Goal: Task Accomplishment & Management: Complete application form

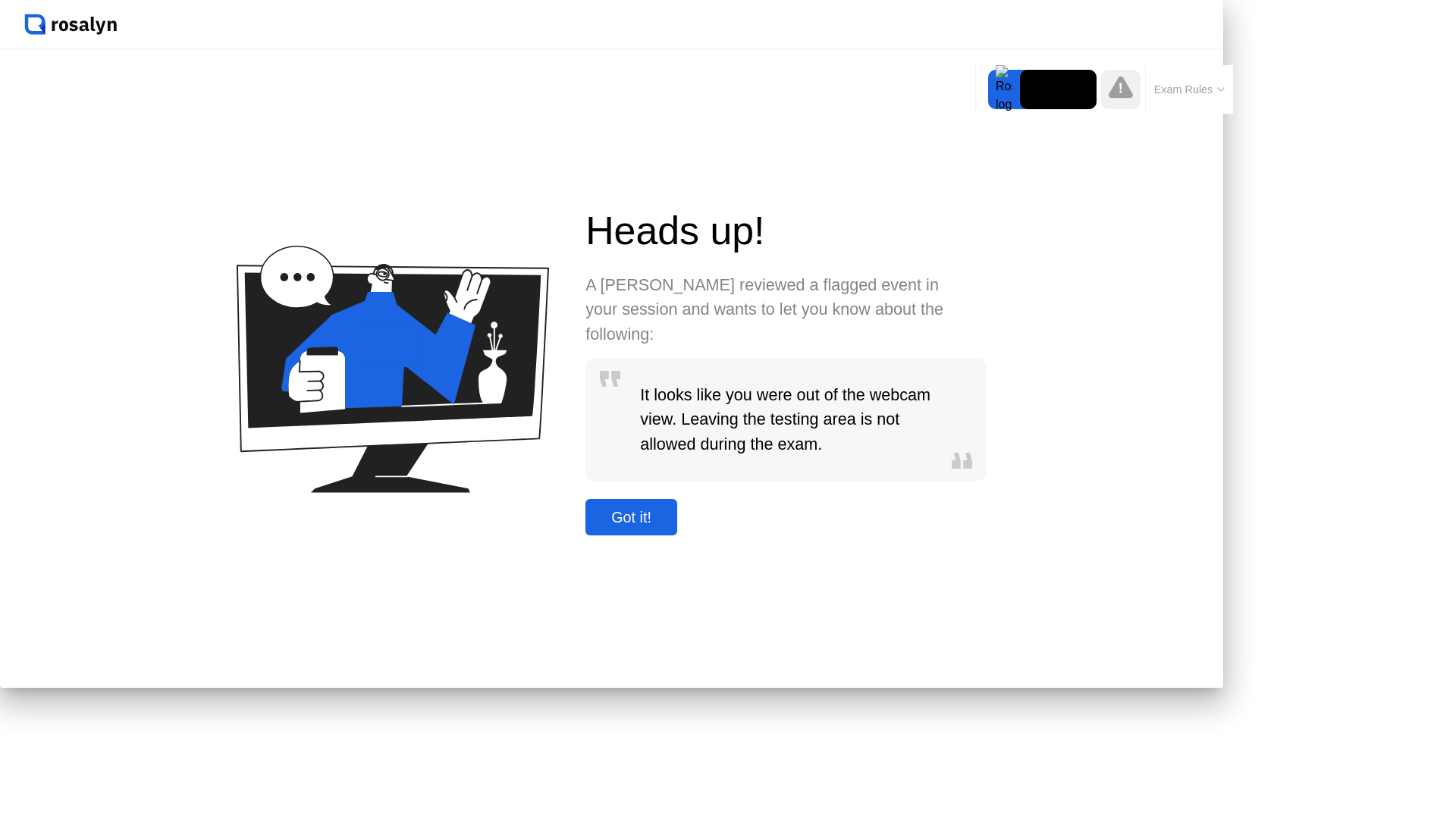
click at [672, 526] on div "Got it!" at bounding box center [631, 518] width 83 height 17
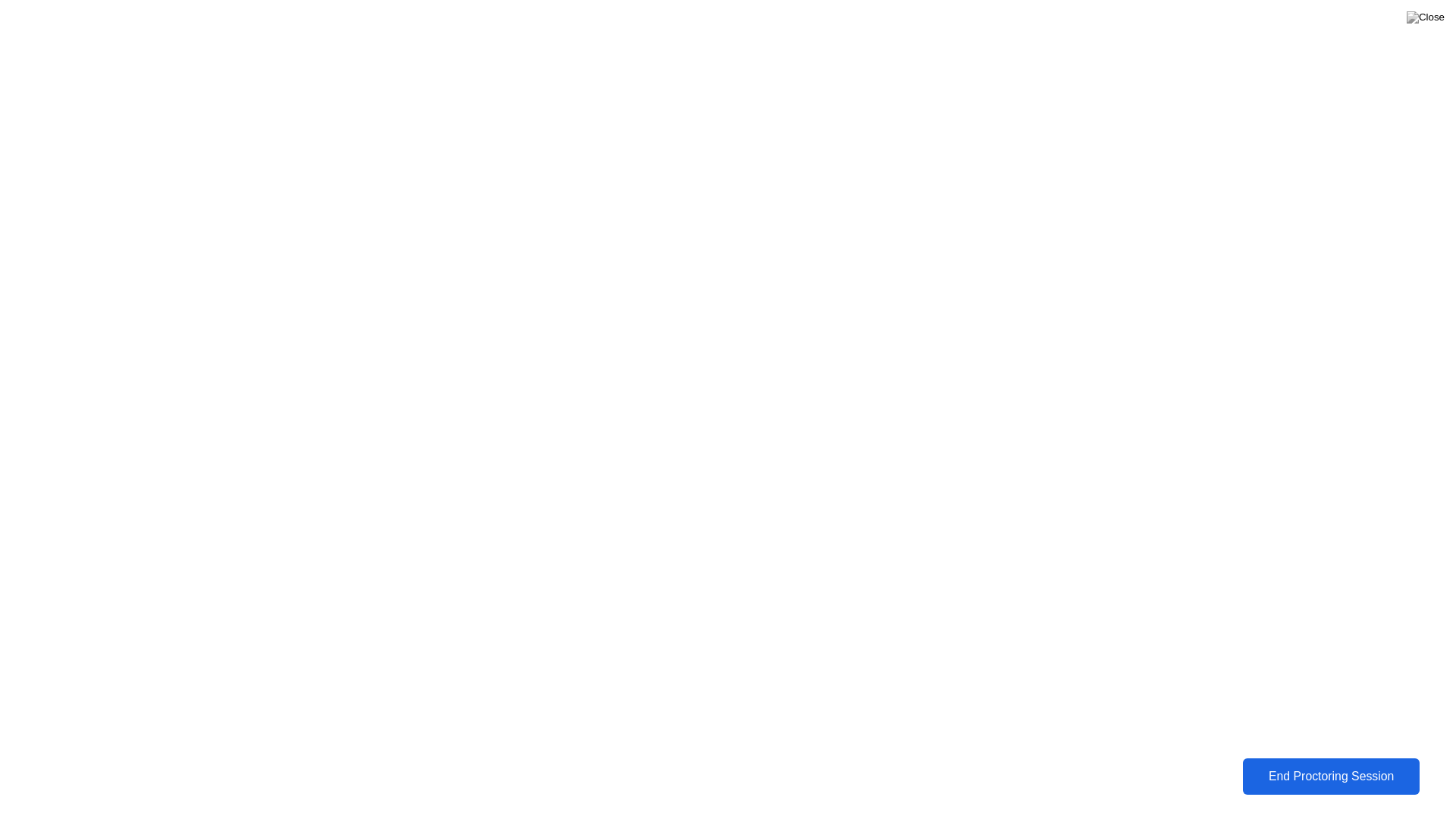
click at [1343, 776] on div "End Proctoring Session" at bounding box center [1331, 777] width 168 height 13
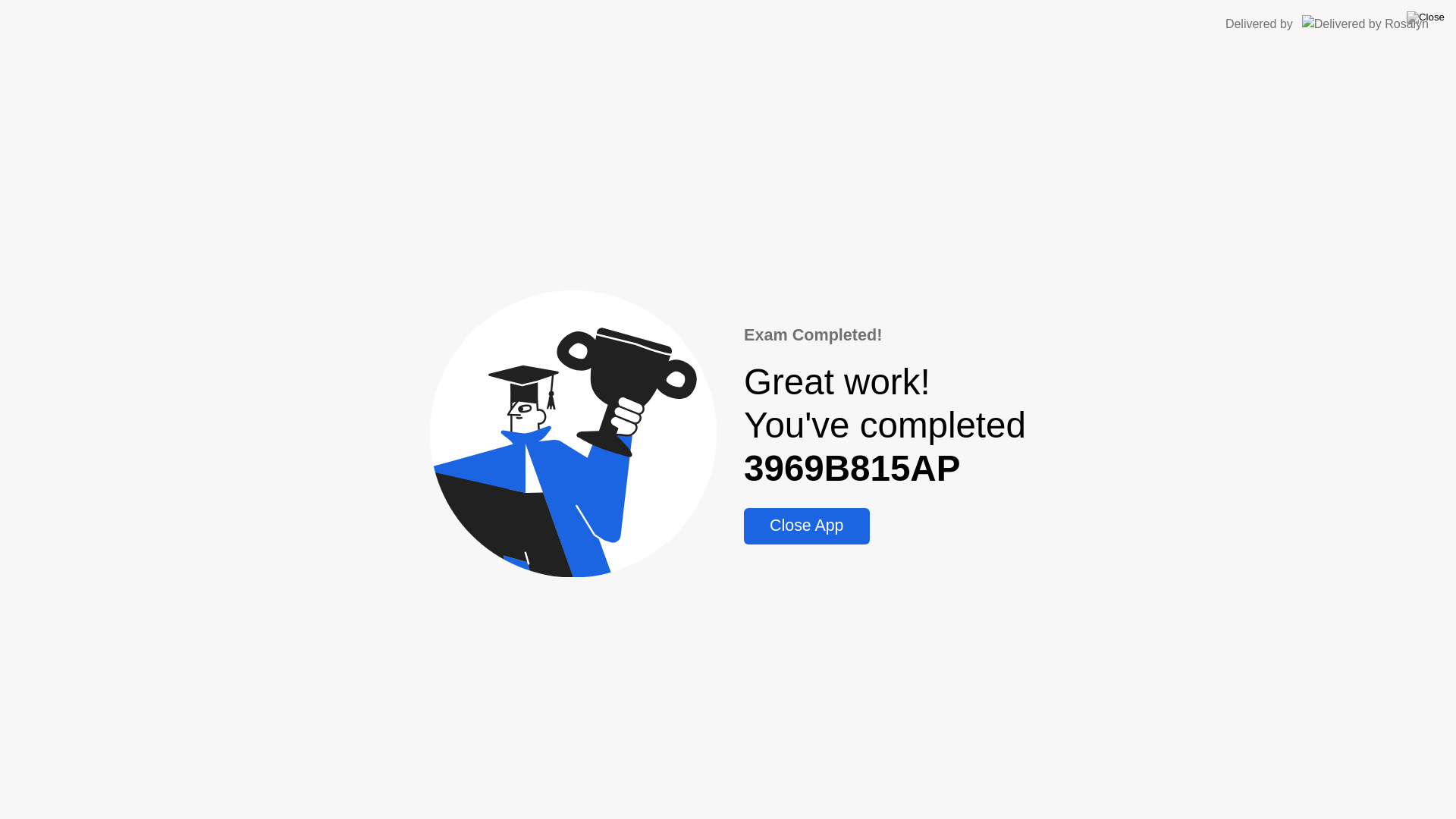
click at [794, 526] on div "Close App" at bounding box center [806, 526] width 116 height 19
